Goal: Task Accomplishment & Management: Complete application form

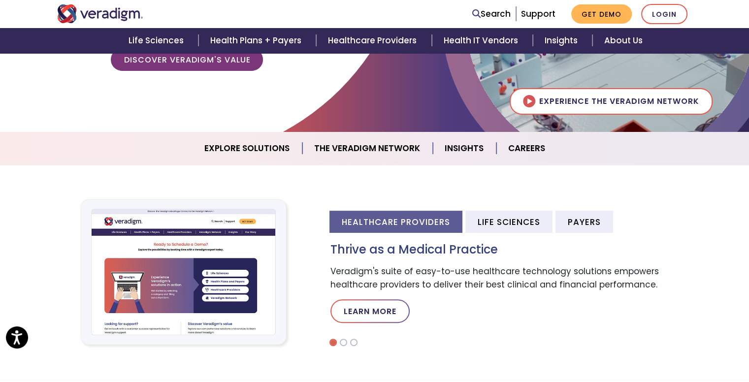
scroll to position [205, 0]
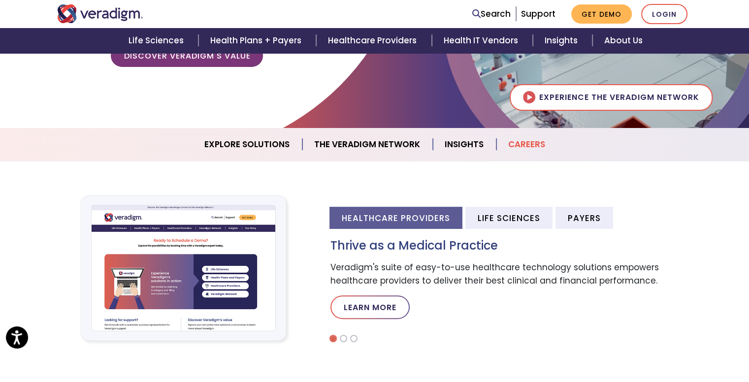
click at [534, 137] on link "Careers" at bounding box center [526, 144] width 61 height 25
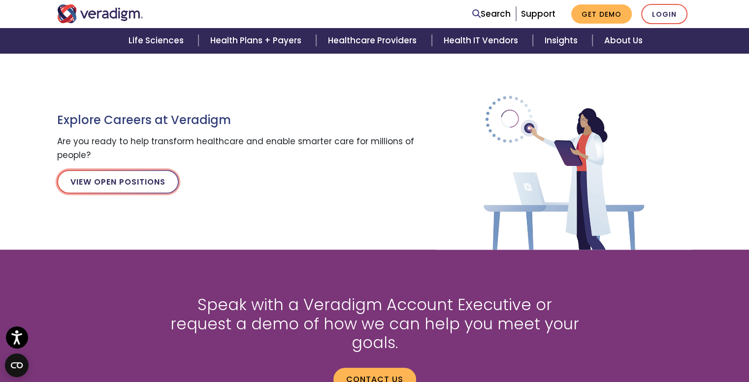
click at [134, 176] on link "View Open Positions" at bounding box center [118, 182] width 122 height 24
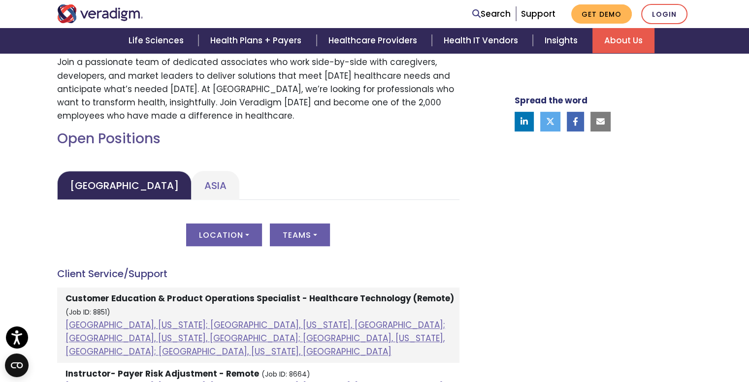
scroll to position [376, 0]
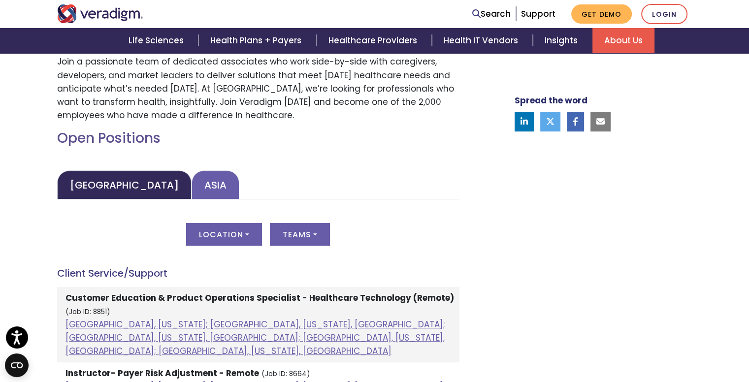
click at [191, 191] on link "Asia" at bounding box center [215, 184] width 48 height 29
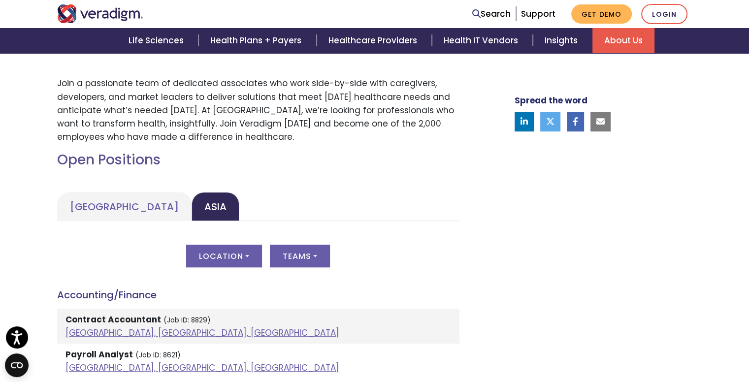
scroll to position [358, 0]
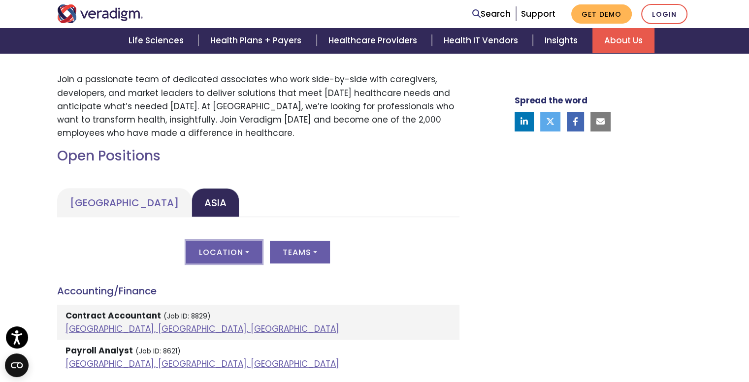
click at [244, 246] on button "Location" at bounding box center [224, 252] width 76 height 23
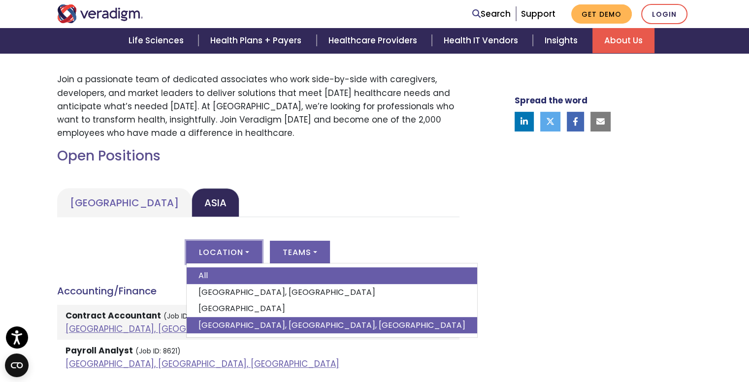
click at [233, 325] on link "[GEOGRAPHIC_DATA], [GEOGRAPHIC_DATA], [GEOGRAPHIC_DATA]" at bounding box center [332, 325] width 290 height 17
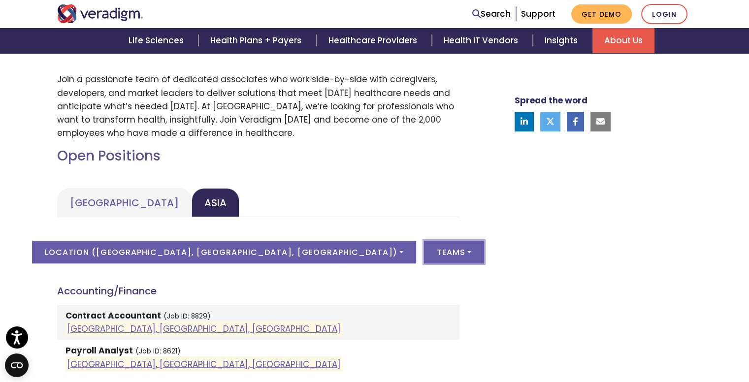
click at [424, 247] on button "Teams" at bounding box center [454, 252] width 60 height 23
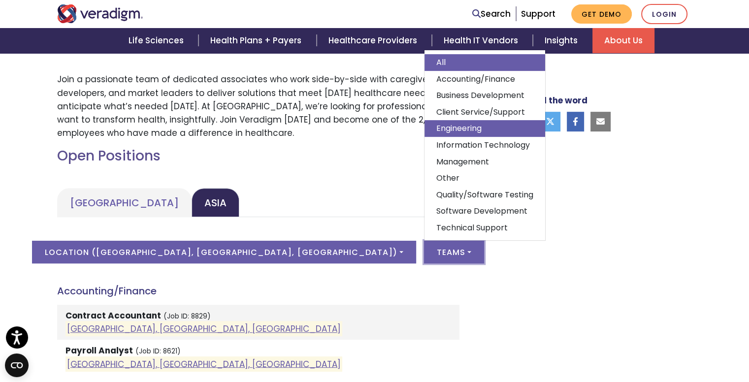
scroll to position [7, 0]
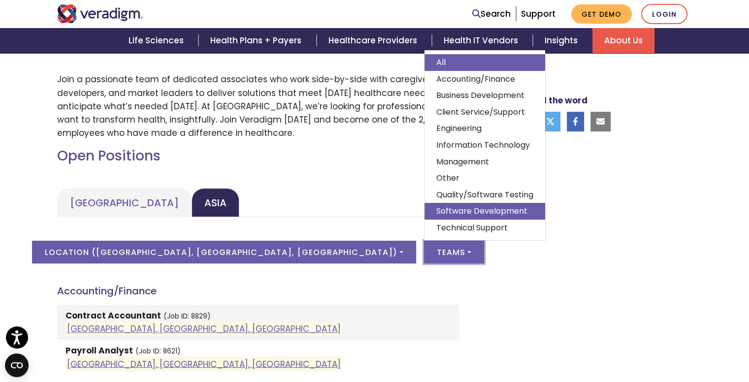
click at [424, 208] on link "Software Development" at bounding box center [484, 211] width 121 height 17
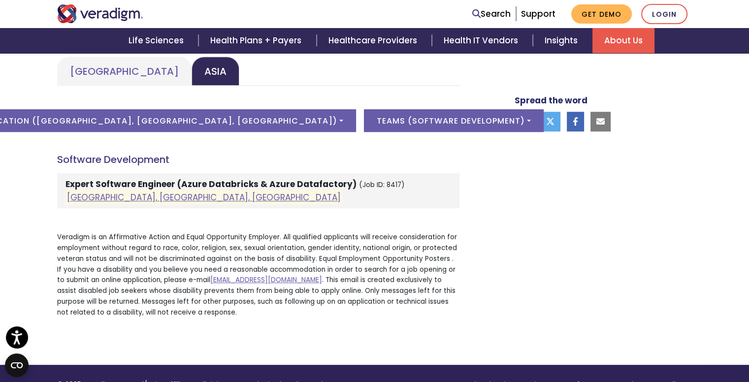
scroll to position [490, 0]
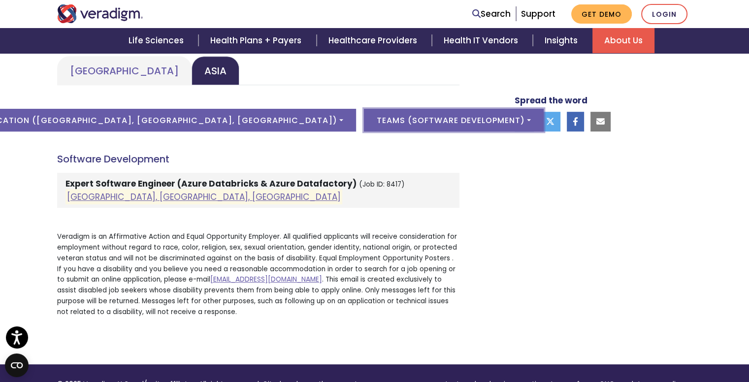
click at [364, 128] on button "Teams ( Software Development )" at bounding box center [454, 120] width 180 height 23
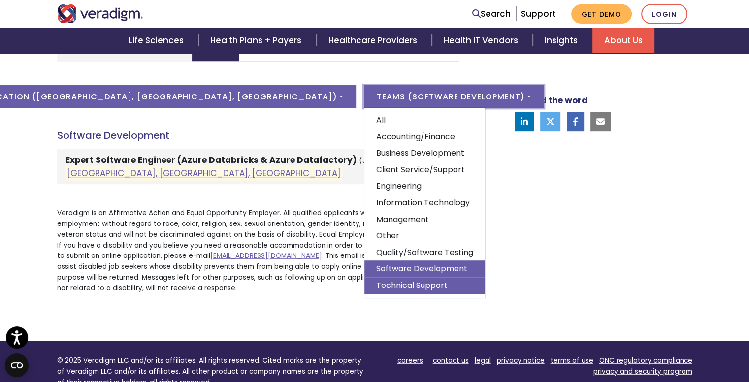
scroll to position [512, 0]
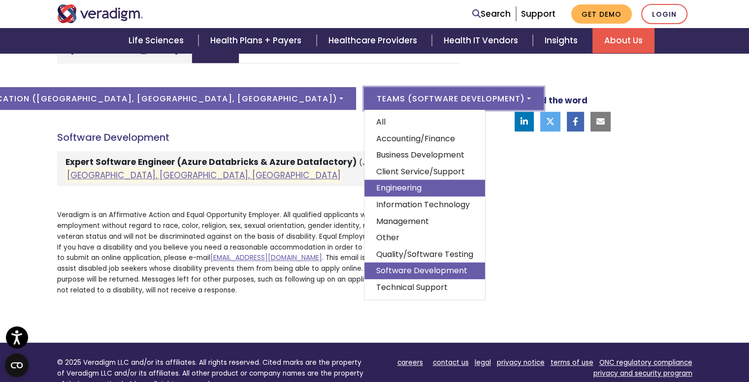
click at [364, 192] on link "Engineering" at bounding box center [424, 188] width 121 height 17
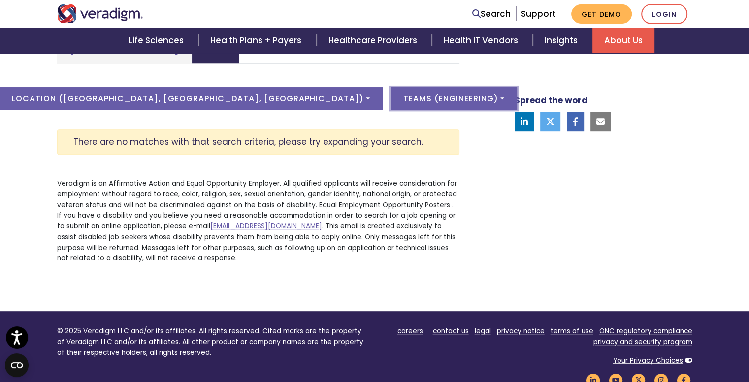
click at [390, 94] on button "Teams ( Engineering )" at bounding box center [453, 98] width 126 height 23
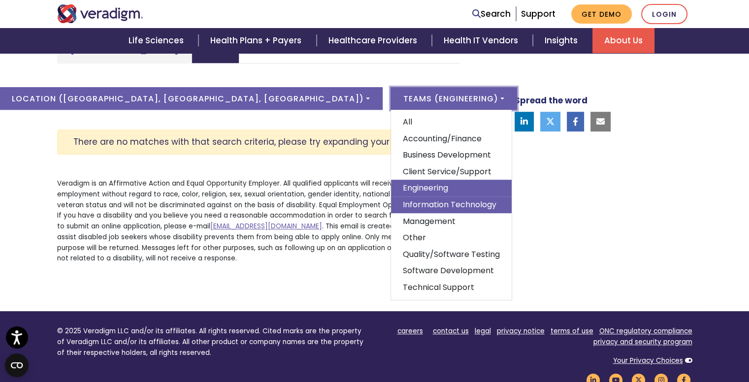
click at [391, 199] on link "Information Technology" at bounding box center [451, 204] width 121 height 17
